Goal: Task Accomplishment & Management: Manage account settings

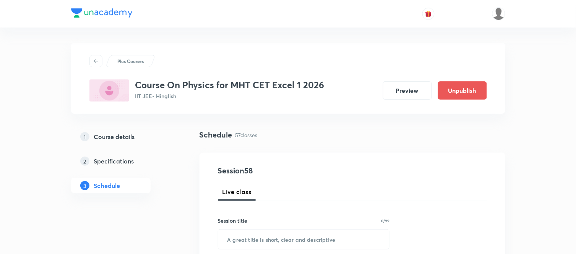
click at [230, 83] on h3 "Course On Physics for MHT CET Excel 1 2026" at bounding box center [229, 84] width 189 height 11
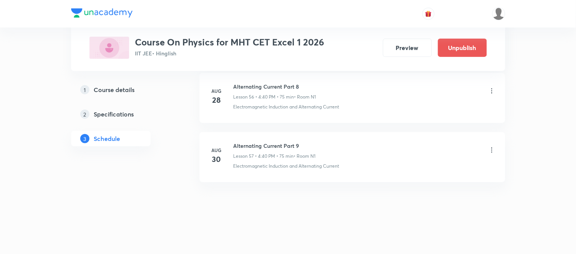
scroll to position [3739, 0]
click at [492, 153] on icon at bounding box center [492, 150] width 8 height 8
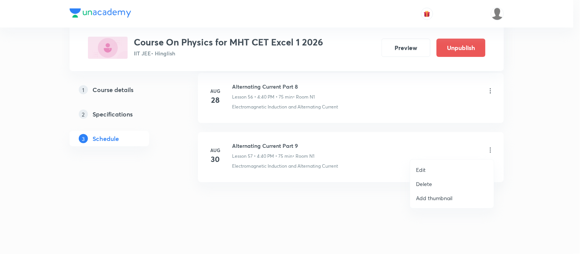
click at [430, 183] on p "Delete" at bounding box center [424, 184] width 16 height 8
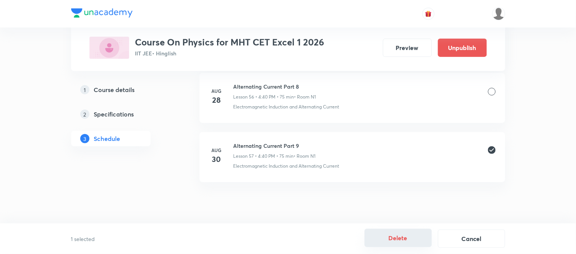
click at [376, 238] on button "Delete" at bounding box center [398, 238] width 67 height 18
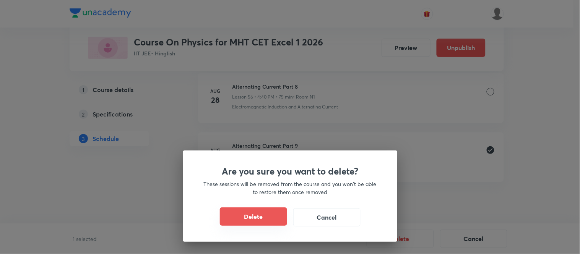
click at [256, 215] on button "Delete" at bounding box center [253, 217] width 67 height 18
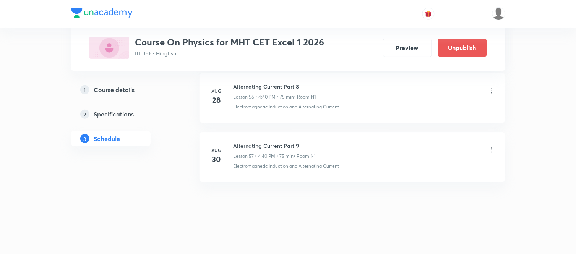
scroll to position [3679, 0]
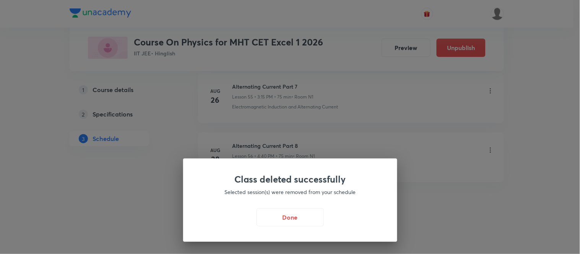
click at [256, 215] on button "Done" at bounding box center [289, 217] width 67 height 18
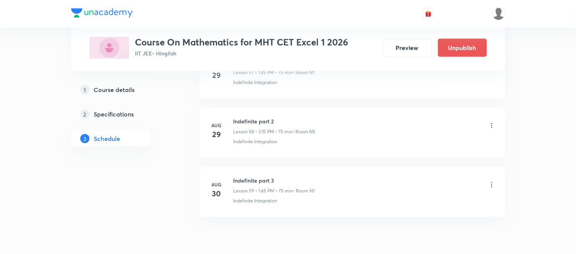
scroll to position [3858, 0]
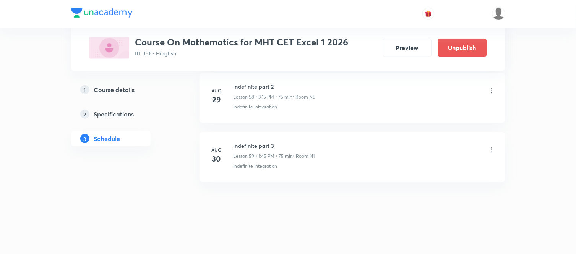
click at [250, 142] on h6 "Indefinite part 3" at bounding box center [274, 146] width 81 height 8
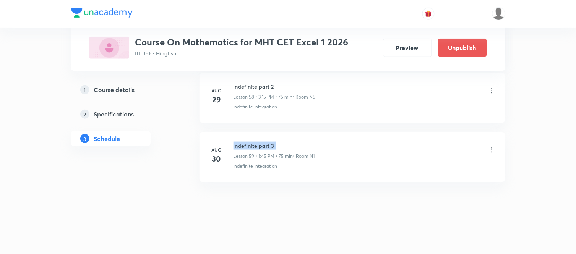
click at [250, 142] on h6 "Indefinite part 3" at bounding box center [274, 146] width 81 height 8
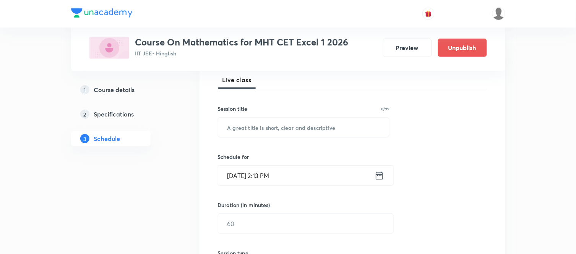
scroll to position [104, 0]
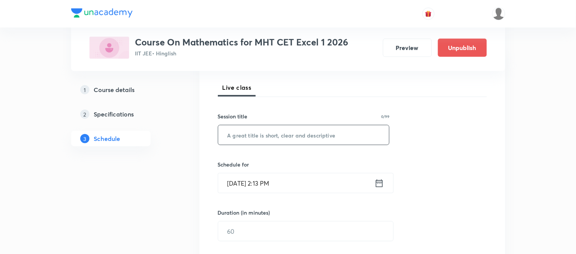
click at [250, 139] on input "text" at bounding box center [303, 134] width 171 height 19
paste input "Indefinite part 3"
type input "Indefinite part 4"
click at [383, 186] on icon at bounding box center [379, 183] width 7 height 8
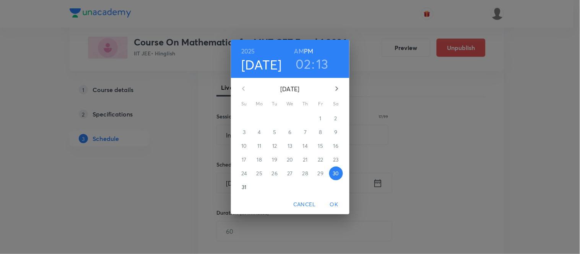
click at [309, 63] on h3 "02" at bounding box center [303, 64] width 15 height 16
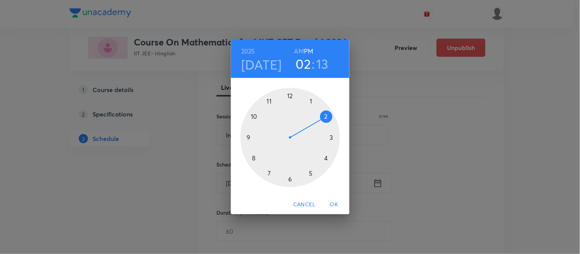
click at [326, 159] on div at bounding box center [289, 137] width 99 height 99
click at [255, 158] on div at bounding box center [289, 137] width 99 height 99
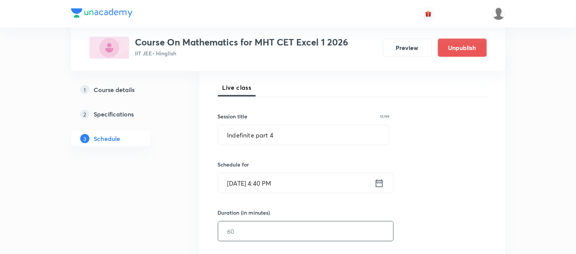
click at [253, 230] on input "text" at bounding box center [305, 231] width 175 height 19
type input "75"
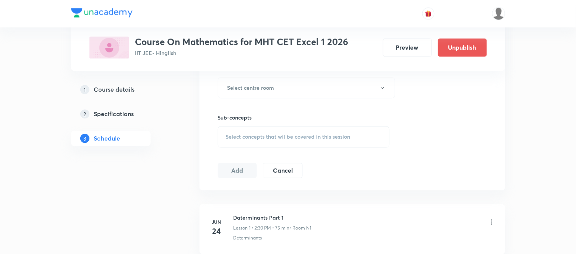
scroll to position [359, 0]
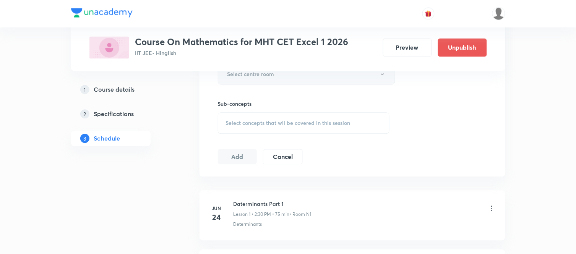
click at [277, 80] on button "Select centre room" at bounding box center [306, 74] width 177 height 21
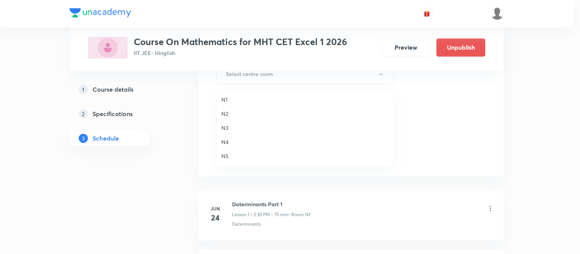
click at [224, 99] on span "N1" at bounding box center [304, 100] width 167 height 8
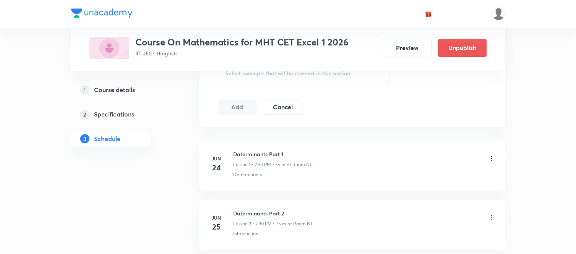
scroll to position [410, 0]
click at [253, 74] on span "Select concepts that wil be covered in this session" at bounding box center [288, 73] width 125 height 6
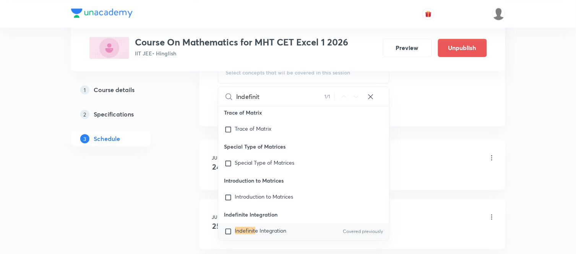
scroll to position [17767, 0]
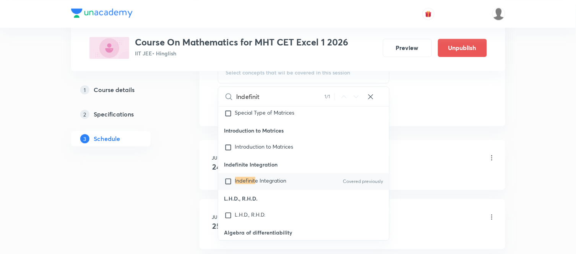
type input "Indefinit"
click at [271, 184] on span "e Integration" at bounding box center [270, 180] width 31 height 7
checkbox input "true"
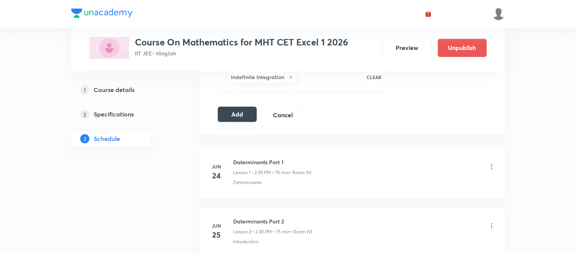
click at [231, 115] on button "Add" at bounding box center [237, 114] width 39 height 15
click at [173, 137] on div "1 Course details 2 Specifications 3 Schedule" at bounding box center [123, 118] width 104 height 73
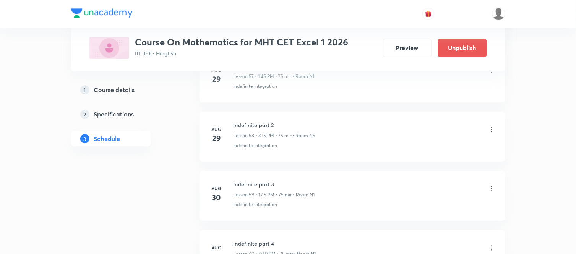
scroll to position [3566, 0]
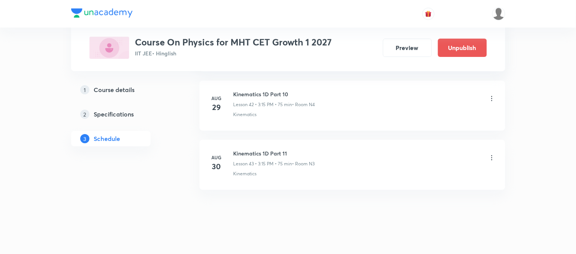
scroll to position [2910, 0]
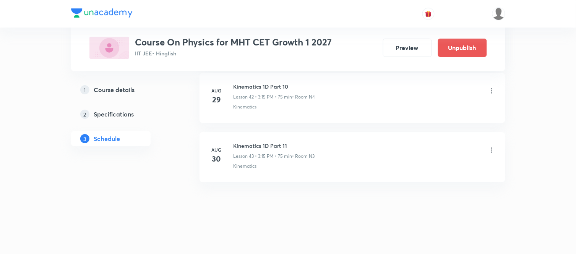
click at [494, 149] on icon at bounding box center [492, 150] width 8 height 8
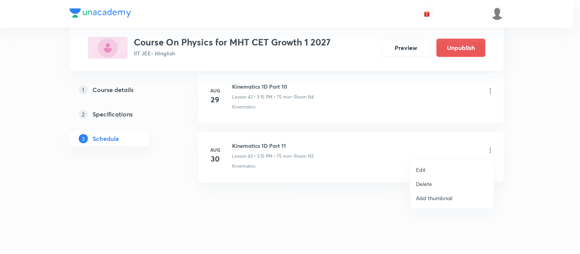
click at [429, 180] on p "Delete" at bounding box center [424, 184] width 16 height 8
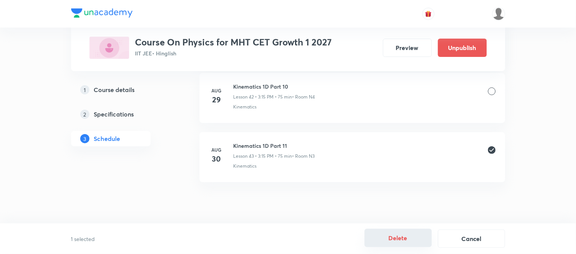
click at [394, 242] on button "Delete" at bounding box center [398, 238] width 67 height 18
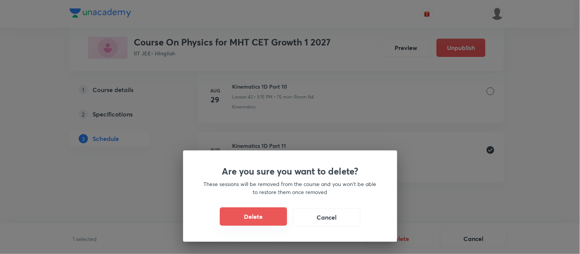
click at [274, 224] on button "Delete" at bounding box center [253, 217] width 67 height 18
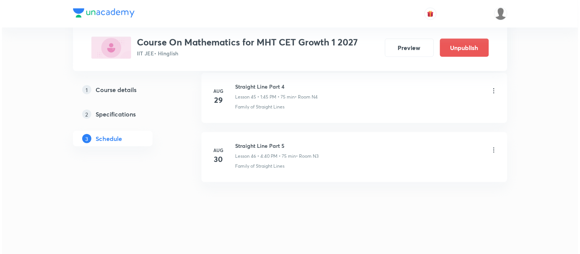
scroll to position [3087, 0]
click at [492, 149] on icon at bounding box center [492, 150] width 8 height 8
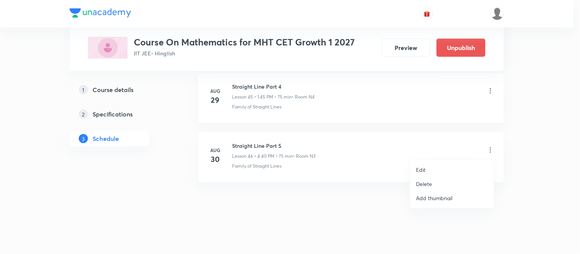
click at [438, 170] on li "Edit" at bounding box center [452, 170] width 84 height 14
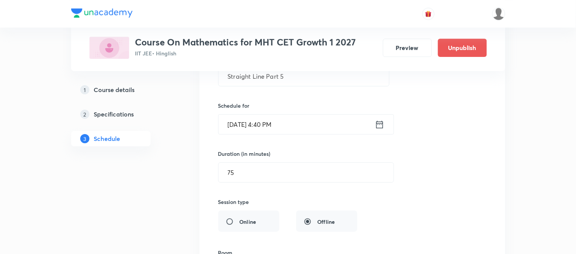
scroll to position [2826, 0]
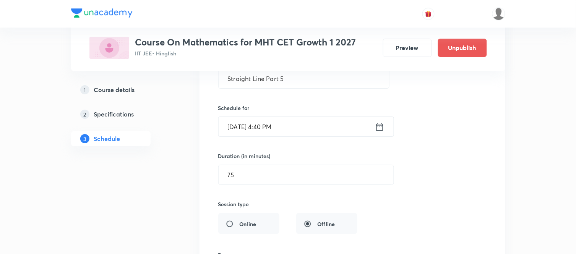
click at [381, 130] on icon at bounding box center [380, 127] width 10 height 11
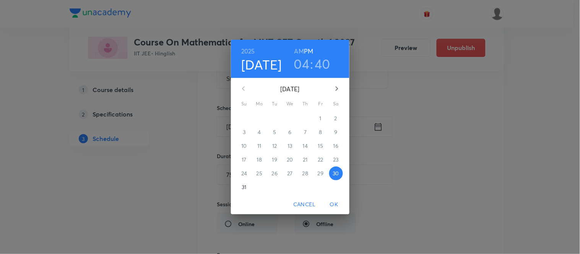
click at [297, 65] on h3 "04" at bounding box center [302, 64] width 16 height 16
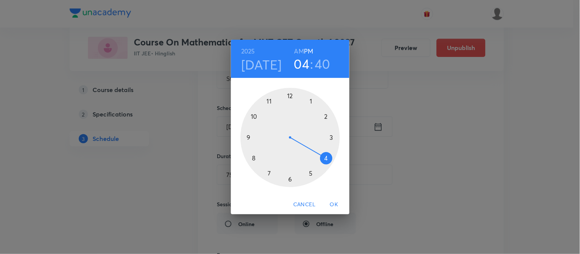
click at [331, 138] on div at bounding box center [289, 137] width 99 height 99
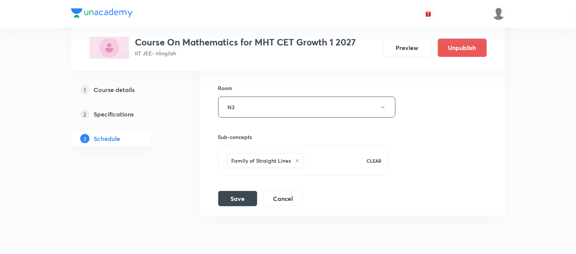
scroll to position [2996, 0]
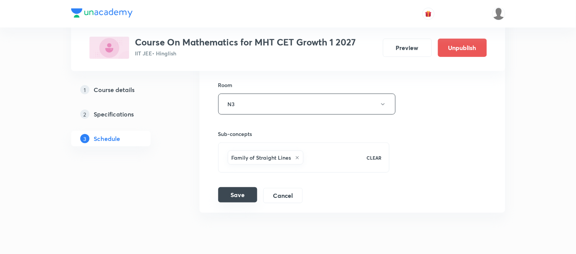
click at [250, 193] on button "Save" at bounding box center [237, 194] width 39 height 15
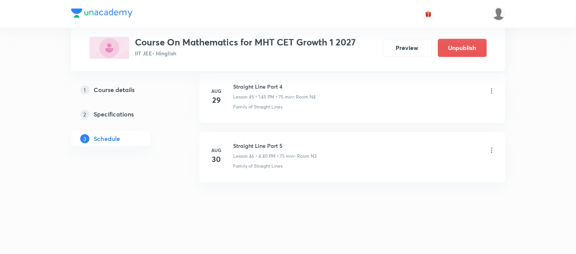
scroll to position [2736, 0]
click at [260, 143] on h6 "Straight Line Part 5" at bounding box center [275, 146] width 82 height 8
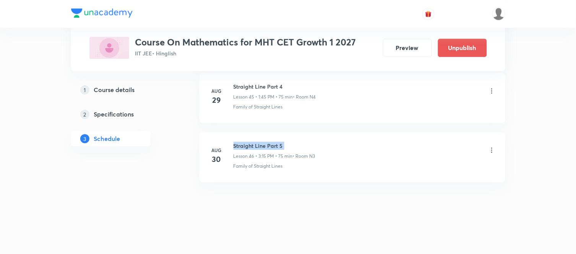
click at [260, 143] on h6 "Straight Line Part 5" at bounding box center [275, 146] width 82 height 8
copy h6 "Straight Line Part 5"
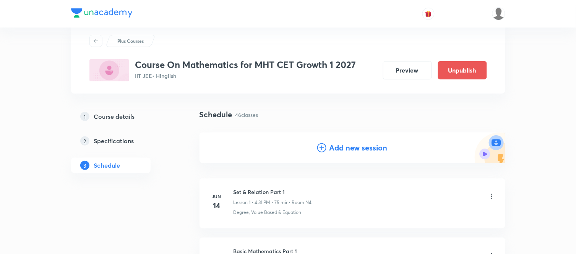
scroll to position [0, 0]
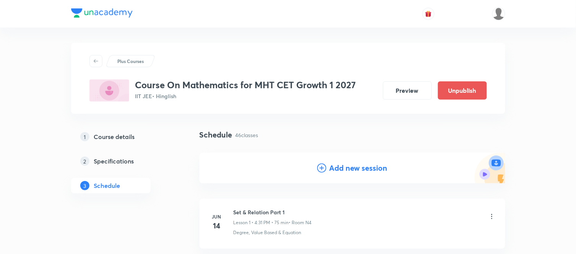
click at [335, 166] on h4 "Add new session" at bounding box center [358, 167] width 58 height 11
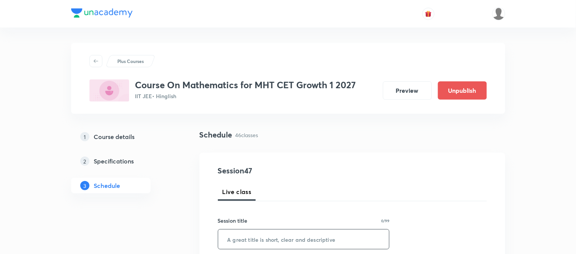
click at [252, 245] on input "text" at bounding box center [303, 239] width 171 height 19
paste input "Straight Line Part 5"
type input "Straight Line Part 6"
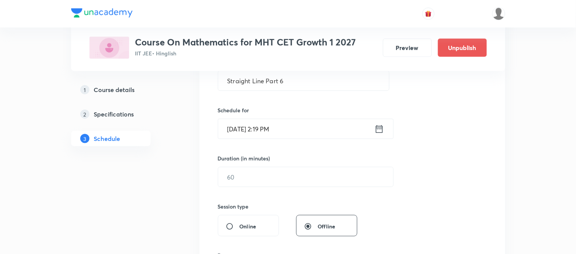
scroll to position [170, 0]
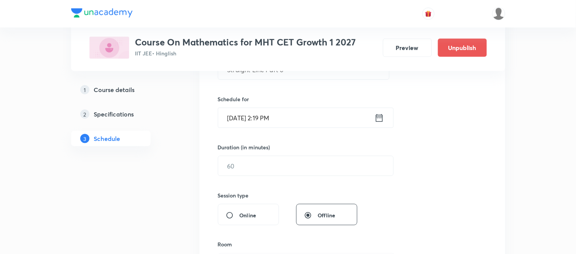
click at [376, 120] on icon at bounding box center [380, 118] width 10 height 11
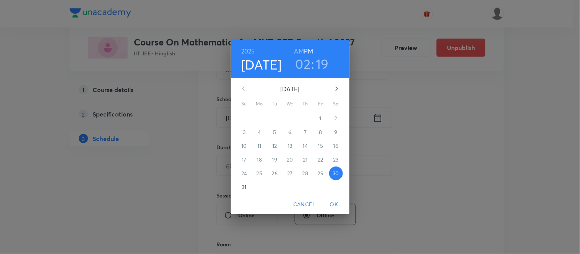
click at [306, 62] on h3 "02" at bounding box center [302, 64] width 15 height 16
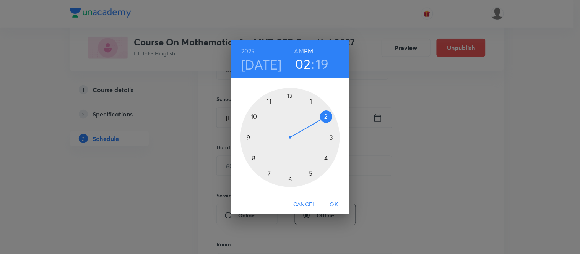
click at [324, 155] on div at bounding box center [289, 137] width 99 height 99
click at [253, 158] on div at bounding box center [289, 137] width 99 height 99
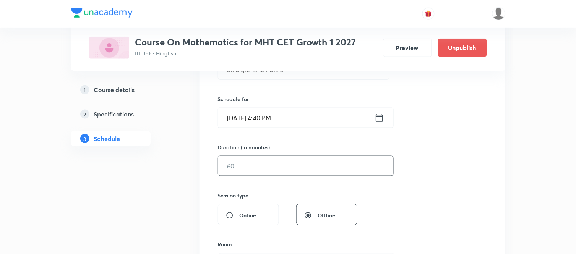
click at [245, 170] on input "text" at bounding box center [305, 165] width 175 height 19
type input "75"
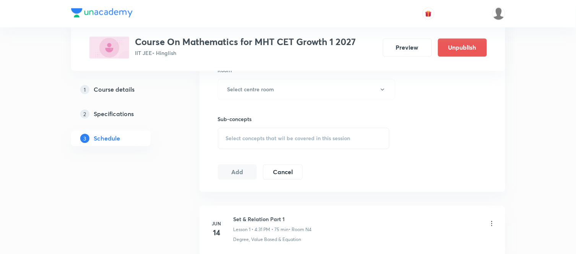
scroll to position [357, 0]
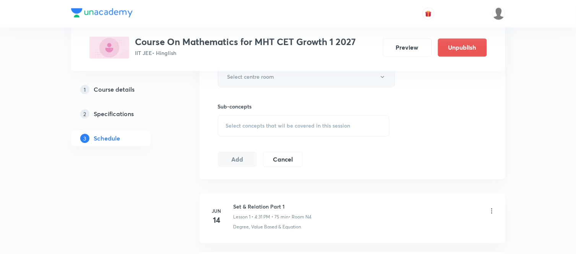
click at [281, 78] on button "Select centre room" at bounding box center [306, 77] width 177 height 21
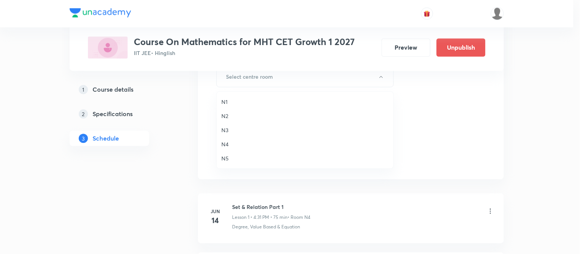
click at [220, 128] on li "N3" at bounding box center [305, 130] width 177 height 14
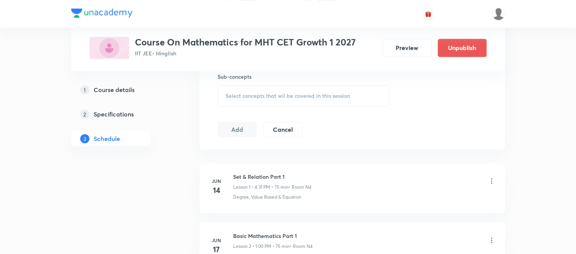
scroll to position [391, 0]
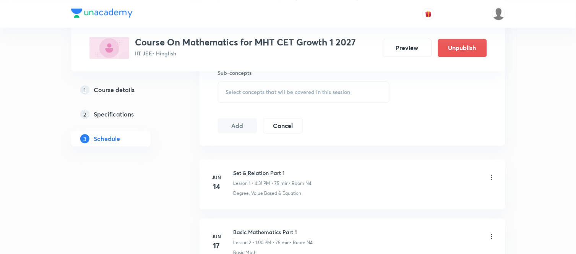
click at [261, 90] on span "Select concepts that wil be covered in this session" at bounding box center [288, 92] width 125 height 6
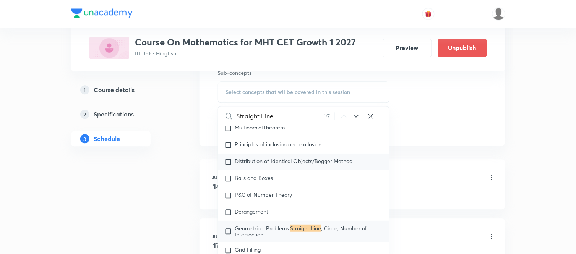
scroll to position [1549, 0]
type input "S"
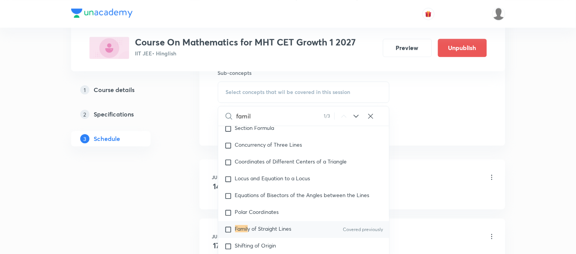
scroll to position [4289, 0]
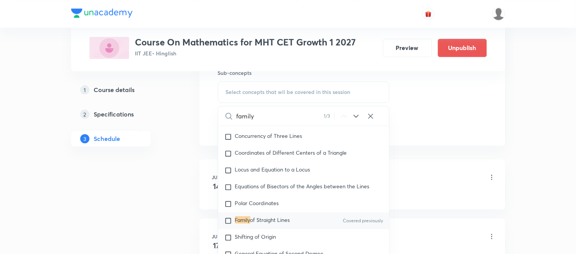
type input "family"
click at [273, 224] on span "of Straight Lines" at bounding box center [270, 219] width 40 height 7
checkbox input "true"
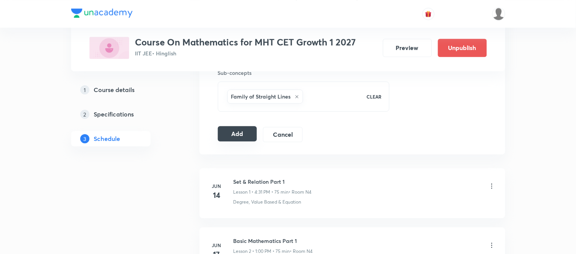
click at [245, 136] on button "Add" at bounding box center [237, 133] width 39 height 15
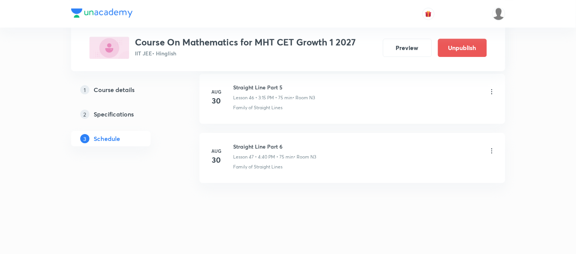
scroll to position [2795, 0]
click at [169, 142] on div "1 Course details 2 Specifications 3 Schedule" at bounding box center [123, 118] width 104 height 73
